Goal: Task Accomplishment & Management: Use online tool/utility

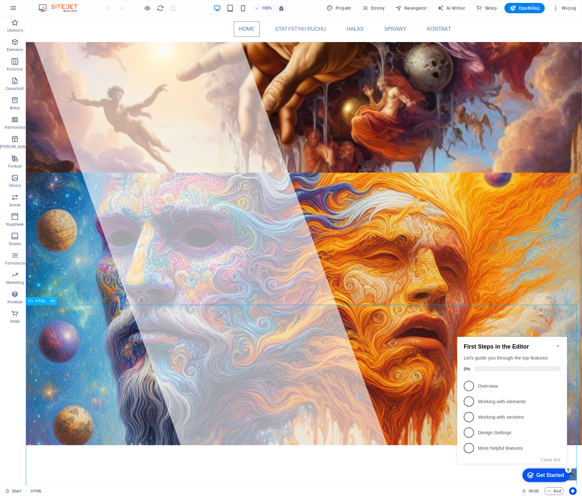
click at [50, 302] on button at bounding box center [53, 301] width 8 height 8
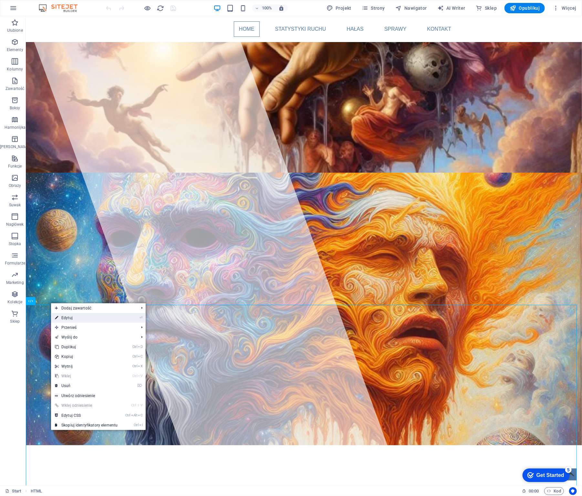
click at [69, 318] on link "⏎ Edytuj" at bounding box center [86, 318] width 70 height 10
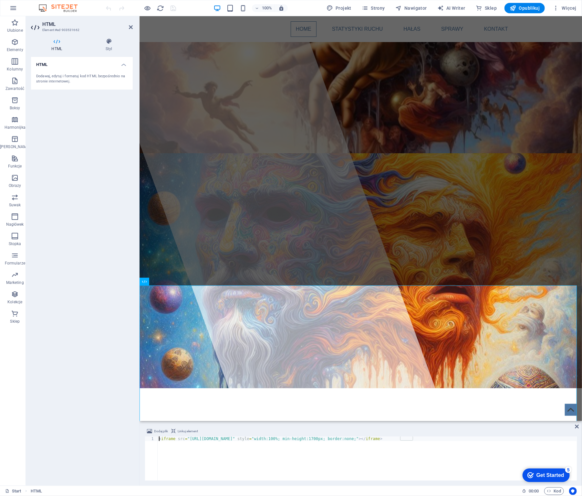
drag, startPoint x: 270, startPoint y: 440, endPoint x: 276, endPoint y: 446, distance: 8.5
click at [270, 440] on div "< iframe src = "[URL][DOMAIN_NAME]" style = "width:100%; min-height:1700px; bor…" at bounding box center [367, 462] width 419 height 53
type textarea "<iframe src="[URL][DOMAIN_NAME]" style="width:100%; min-height:1700px; border:n…"
click at [485, 446] on div "< iframe src = "[URL][DOMAIN_NAME]" style = "width:100%; min-height:1700px; bor…" at bounding box center [367, 462] width 419 height 53
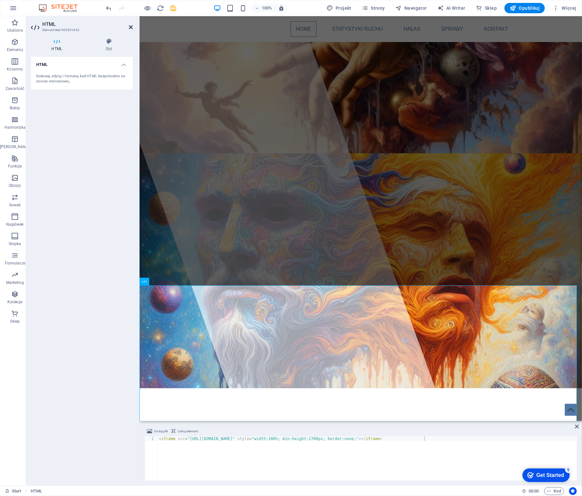
click at [130, 26] on icon at bounding box center [131, 27] width 4 height 5
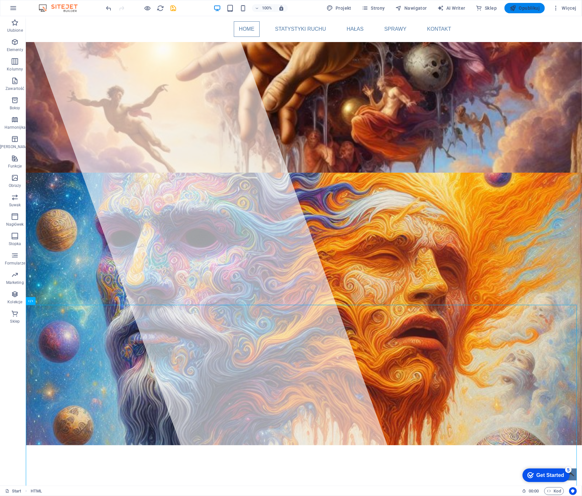
click at [531, 7] on span "Opublikuj" at bounding box center [525, 8] width 30 height 6
